Goal: Use online tool/utility

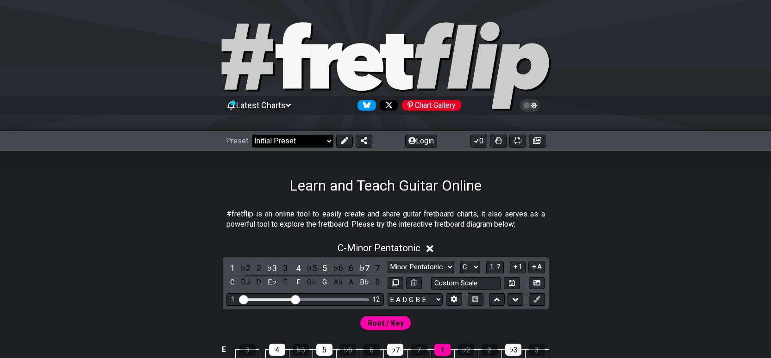
click at [309, 142] on select "Welcome to #fretflip! Initial Preset Custom Preset Minor Pentatonic Major Penta…" at bounding box center [292, 141] width 81 height 13
click at [252, 135] on select "Welcome to #fretflip! Initial Preset Custom Preset Minor Pentatonic Major Penta…" at bounding box center [292, 141] width 81 height 13
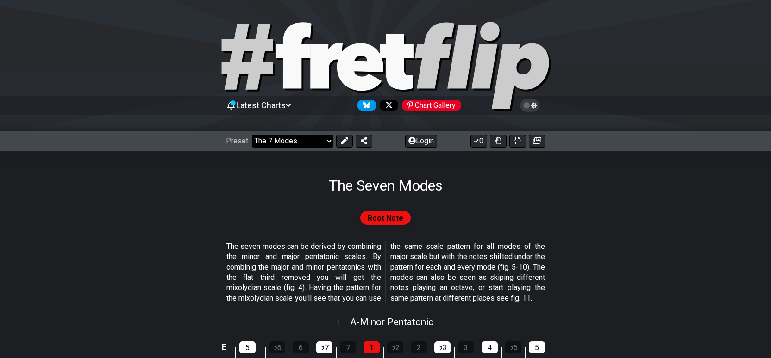
click at [304, 138] on select "Welcome to #fretflip! Initial Preset Custom Preset Minor Pentatonic Major Penta…" at bounding box center [292, 141] width 81 height 13
click at [252, 135] on select "Welcome to #fretflip! Initial Preset Custom Preset Minor Pentatonic Major Penta…" at bounding box center [292, 141] width 81 height 13
select select "/guitar-scales"
select select "C"
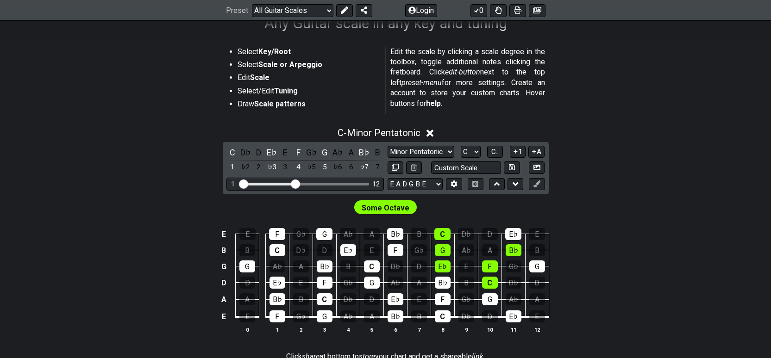
scroll to position [139, 0]
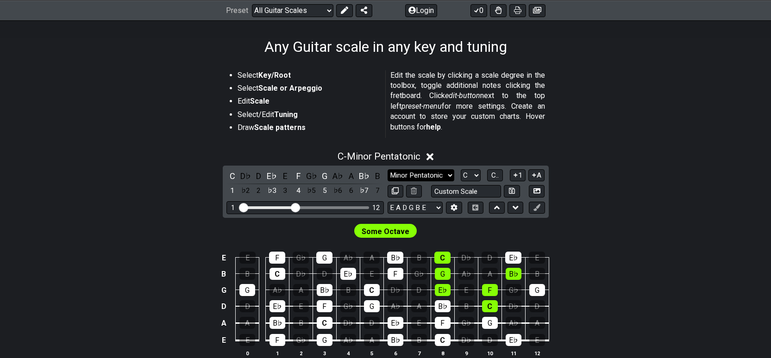
click at [411, 180] on select "Minor Pentatonic Root Minor Pentatonic Major Pentatonic Minor Blues Major Blues…" at bounding box center [421, 175] width 67 height 13
select select "Minor Blues"
click at [388, 169] on select "Minor Pentatonic Root Minor Pentatonic Major Pentatonic Minor Blues Major Blues…" at bounding box center [421, 175] width 67 height 13
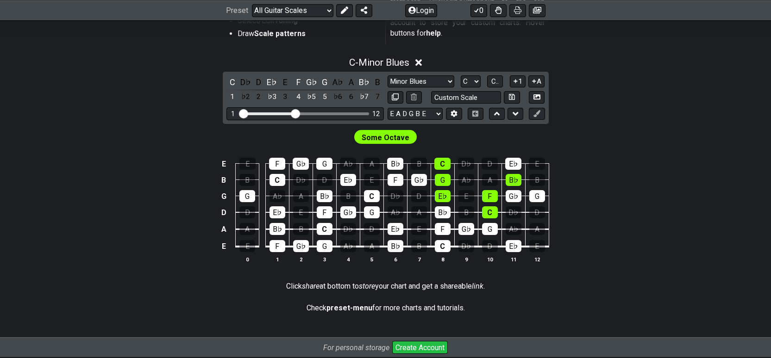
scroll to position [231, 0]
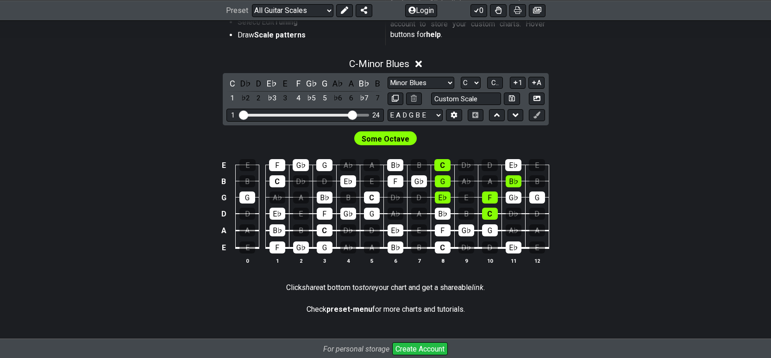
drag, startPoint x: 295, startPoint y: 116, endPoint x: 350, endPoint y: 124, distance: 56.1
click at [350, 114] on input "Visible fret range" at bounding box center [304, 114] width 131 height 0
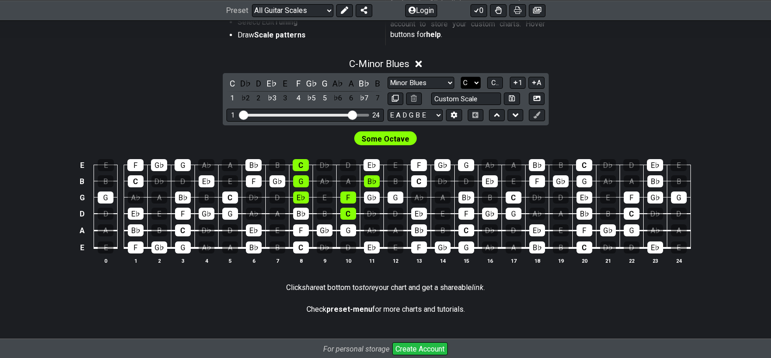
click at [476, 81] on select "A♭ A A♯ B♭ B C C♯ D♭ D D♯ E♭ E F F♯ G♭ G G♯" at bounding box center [471, 83] width 20 height 13
select select "D"
click at [461, 77] on select "A♭ A A♯ B♭ B C C♯ D♭ D D♯ E♭ E F F♯ G♭ G G♯" at bounding box center [471, 83] width 20 height 13
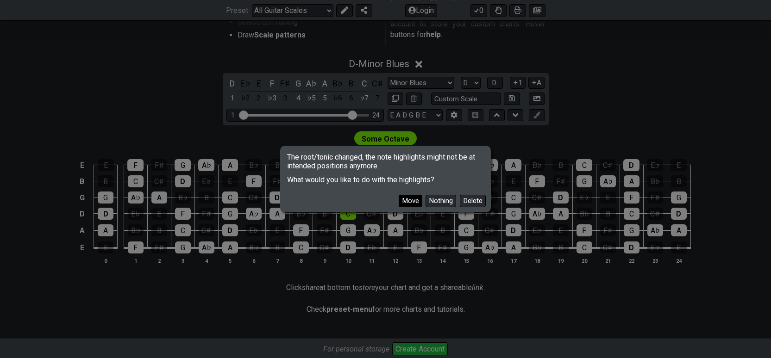
click at [414, 202] on button "Move" at bounding box center [411, 201] width 24 height 13
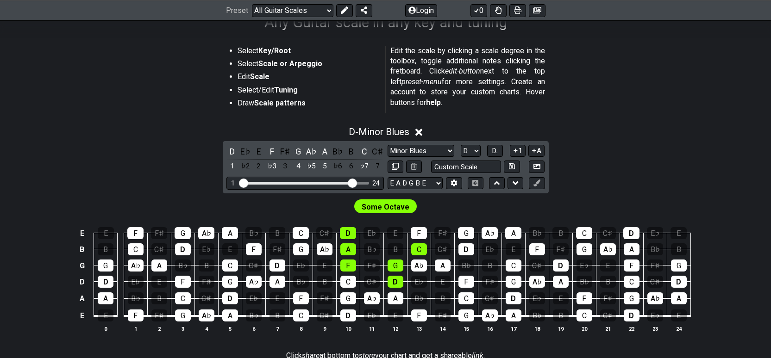
scroll to position [0, 0]
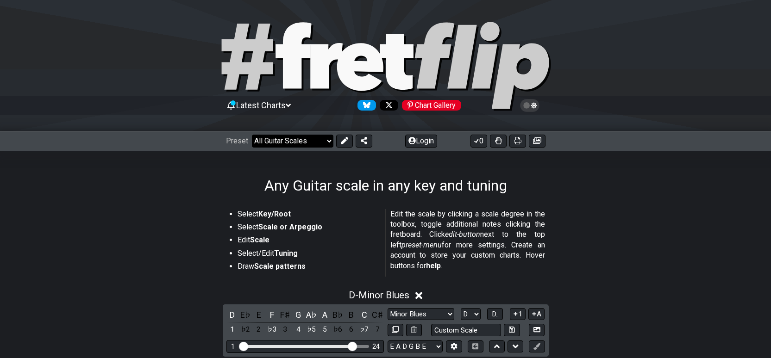
click at [263, 134] on div "Preset Welcome to #fretflip! Initial Preset Custom Preset Minor Pentatonic Majo…" at bounding box center [385, 141] width 771 height 20
click at [265, 138] on select "Welcome to #fretflip! Initial Preset Custom Preset Minor Pentatonic Major Penta…" at bounding box center [292, 141] width 81 height 13
click at [167, 149] on div "Preset Welcome to #fretflip! Initial Preset Custom Preset Minor Pentatonic Majo…" at bounding box center [385, 141] width 771 height 20
click at [305, 144] on select "Welcome to #fretflip! Initial Preset Custom Preset Minor Pentatonic Major Penta…" at bounding box center [292, 141] width 81 height 13
